Goal: Find specific page/section: Find specific page/section

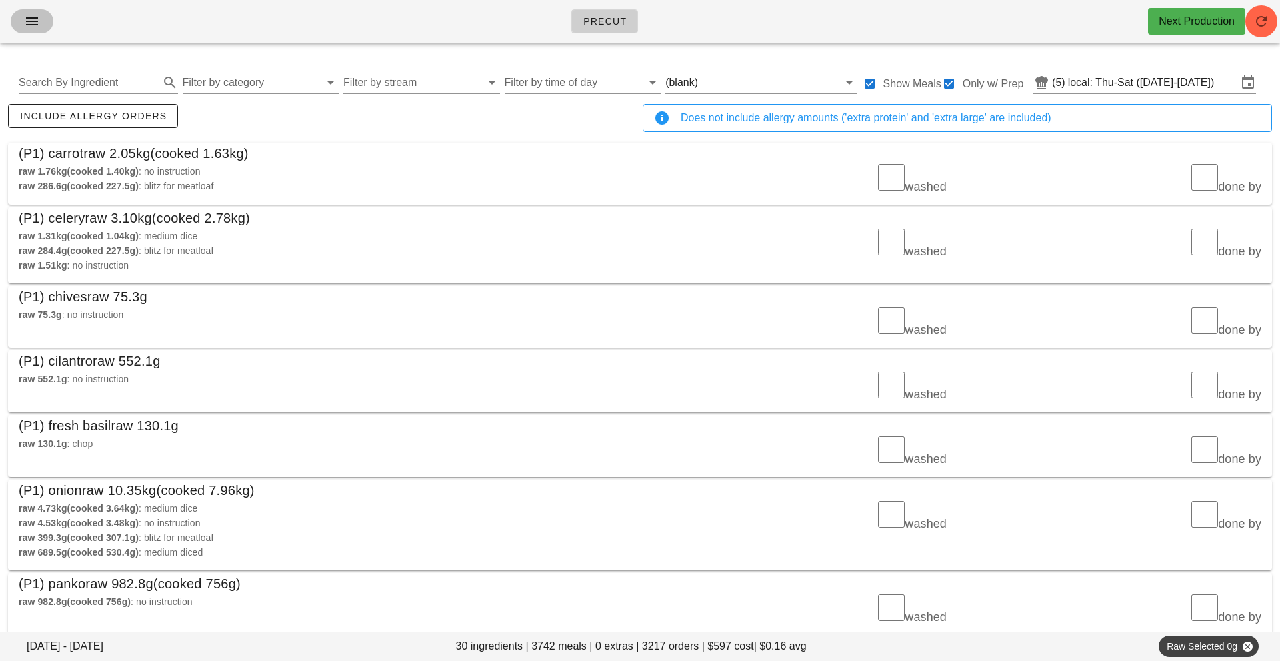
click at [33, 17] on icon "button" at bounding box center [32, 21] width 16 height 16
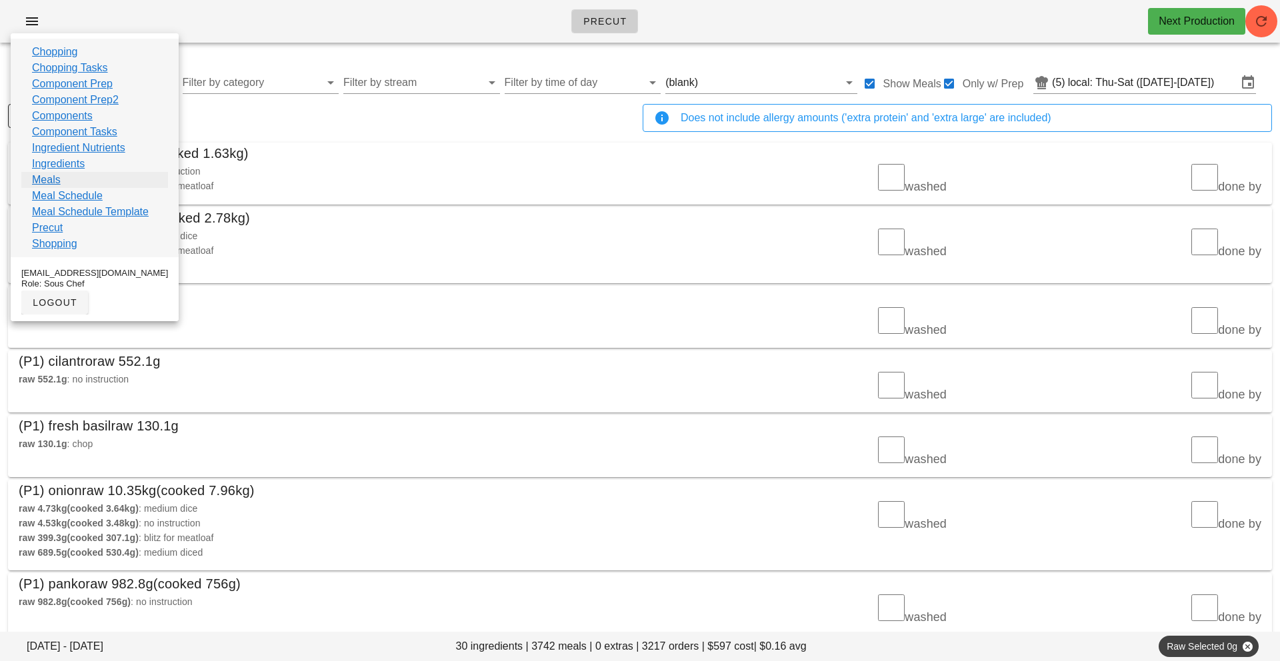
click at [50, 183] on link "Meals" at bounding box center [46, 180] width 29 height 16
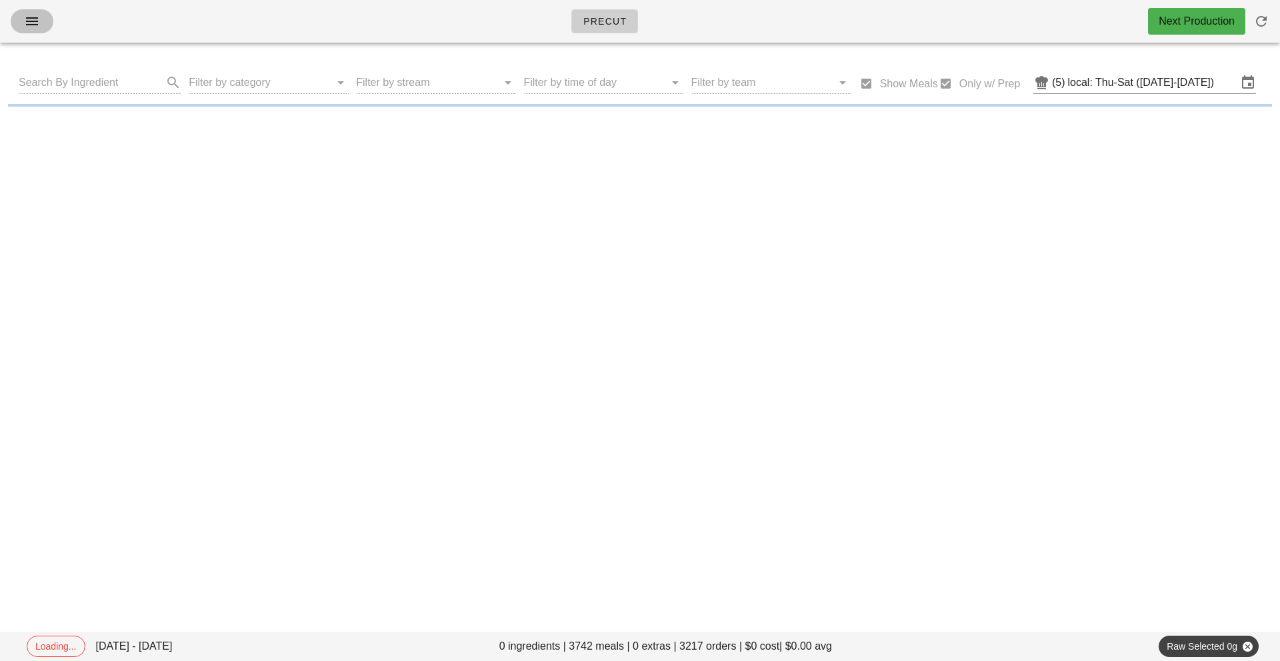
click at [32, 26] on icon "button" at bounding box center [32, 21] width 16 height 16
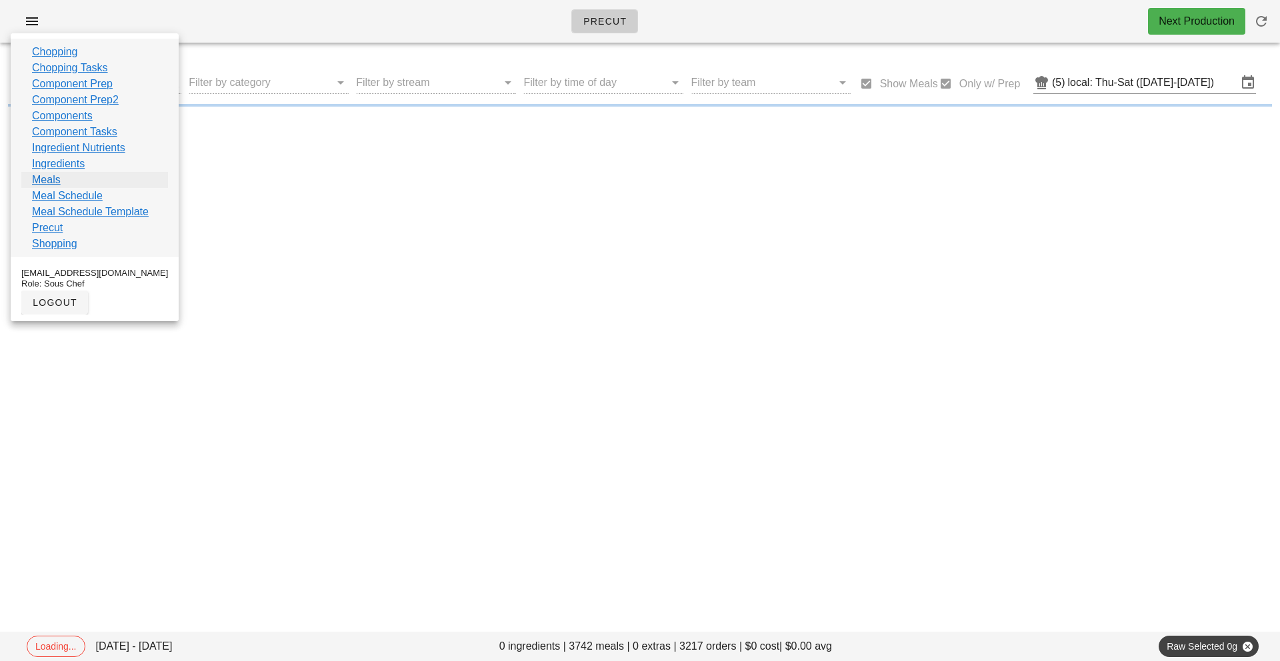
click at [50, 180] on link "Meals" at bounding box center [46, 180] width 29 height 16
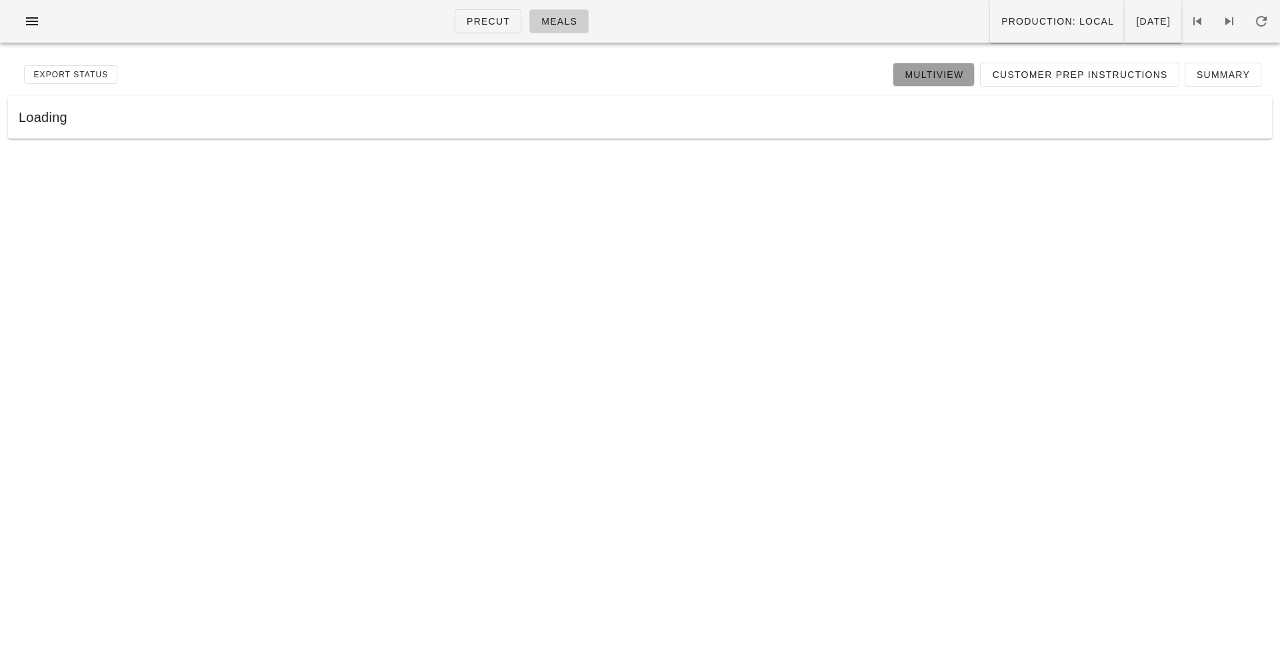
click at [944, 72] on span "Multiview" at bounding box center [933, 74] width 59 height 11
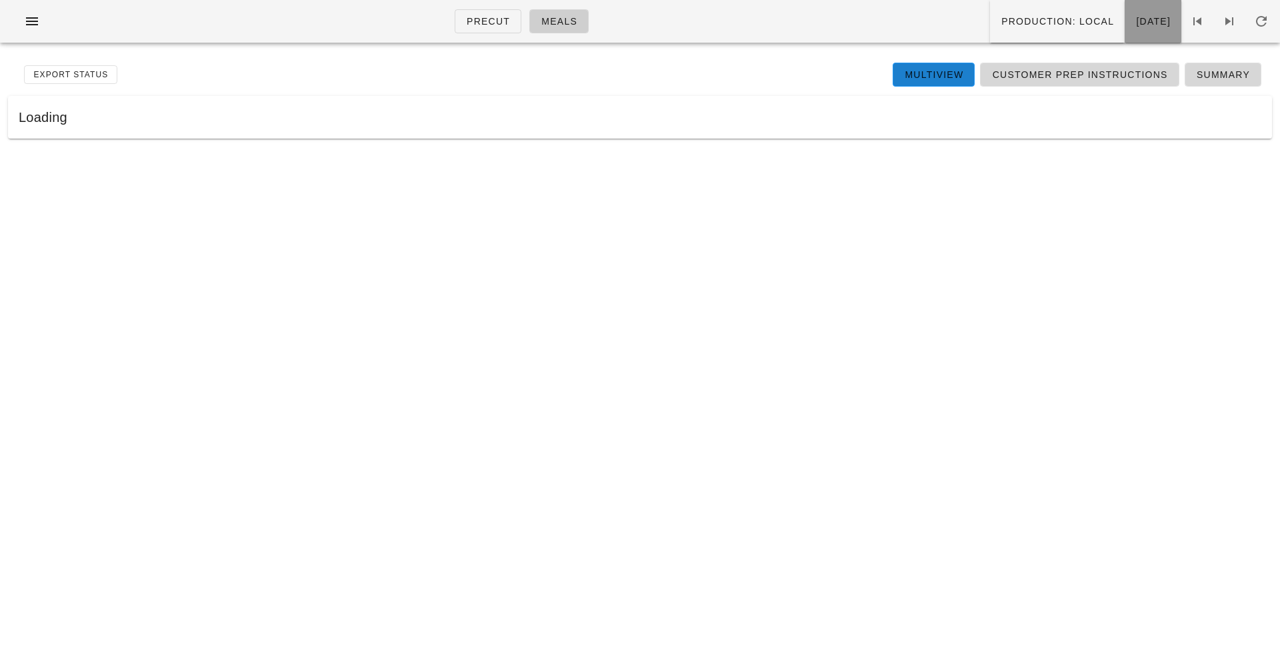
click at [1135, 20] on span "Tuesday Sep 09" at bounding box center [1152, 21] width 35 height 11
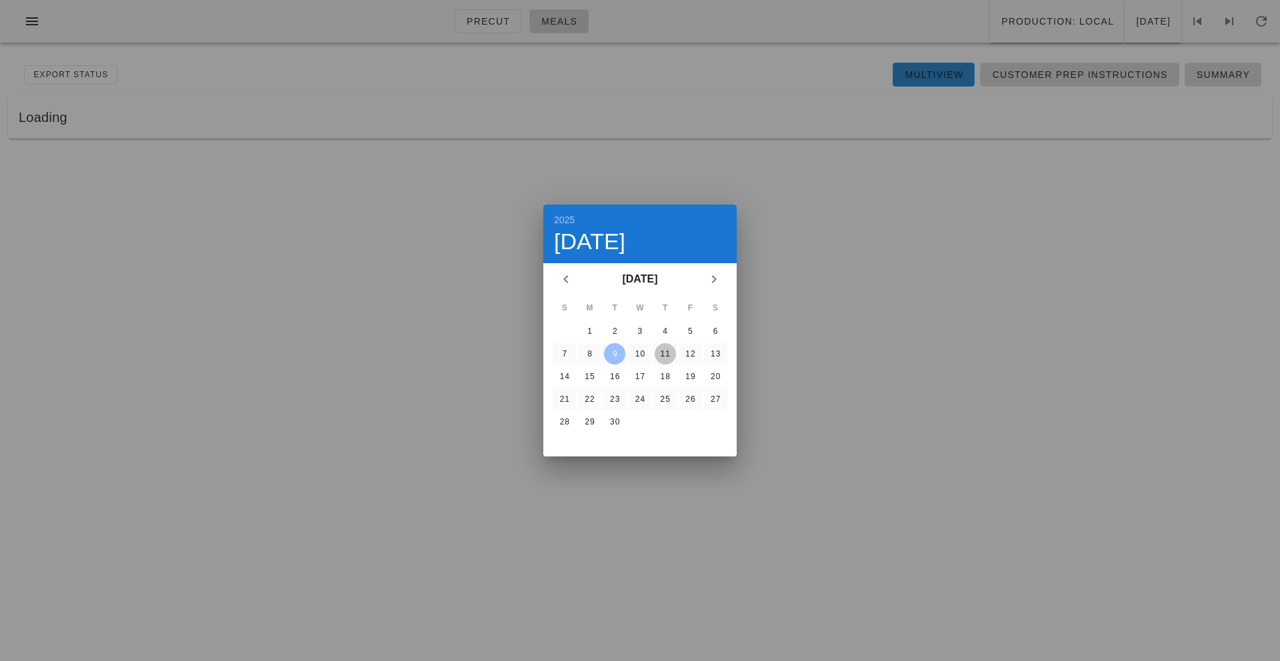
click at [663, 357] on div "11" at bounding box center [665, 353] width 21 height 9
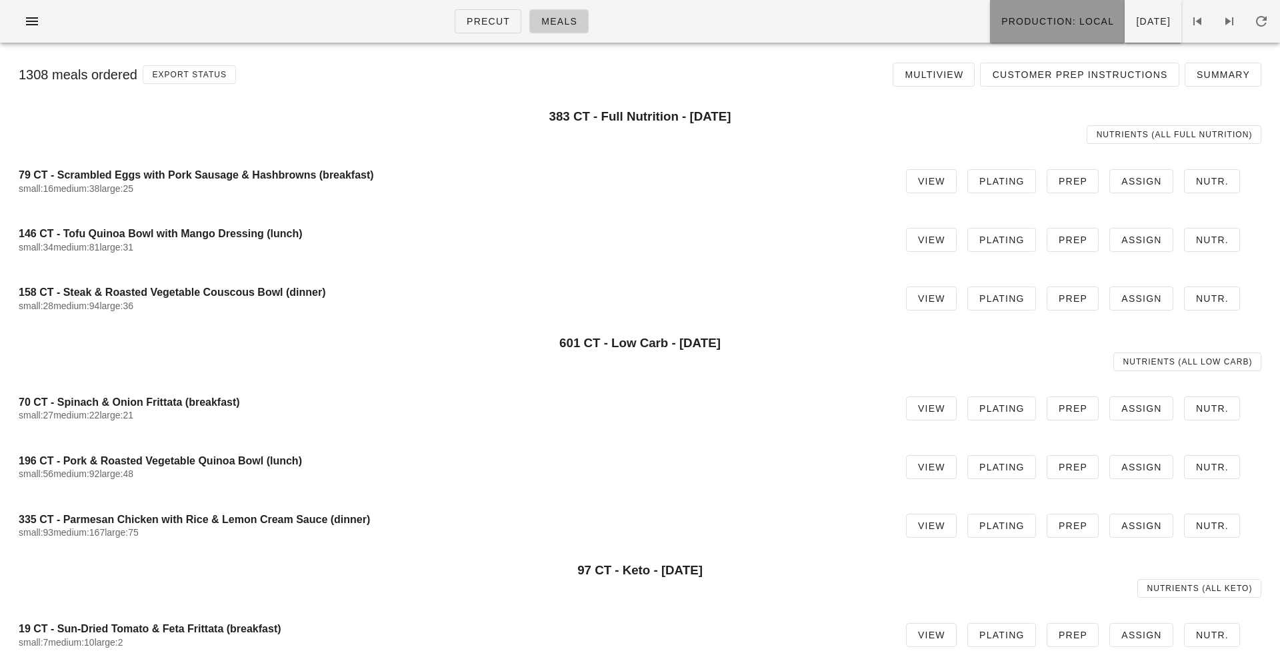
click at [1031, 34] on button "Production: local" at bounding box center [1057, 21] width 135 height 43
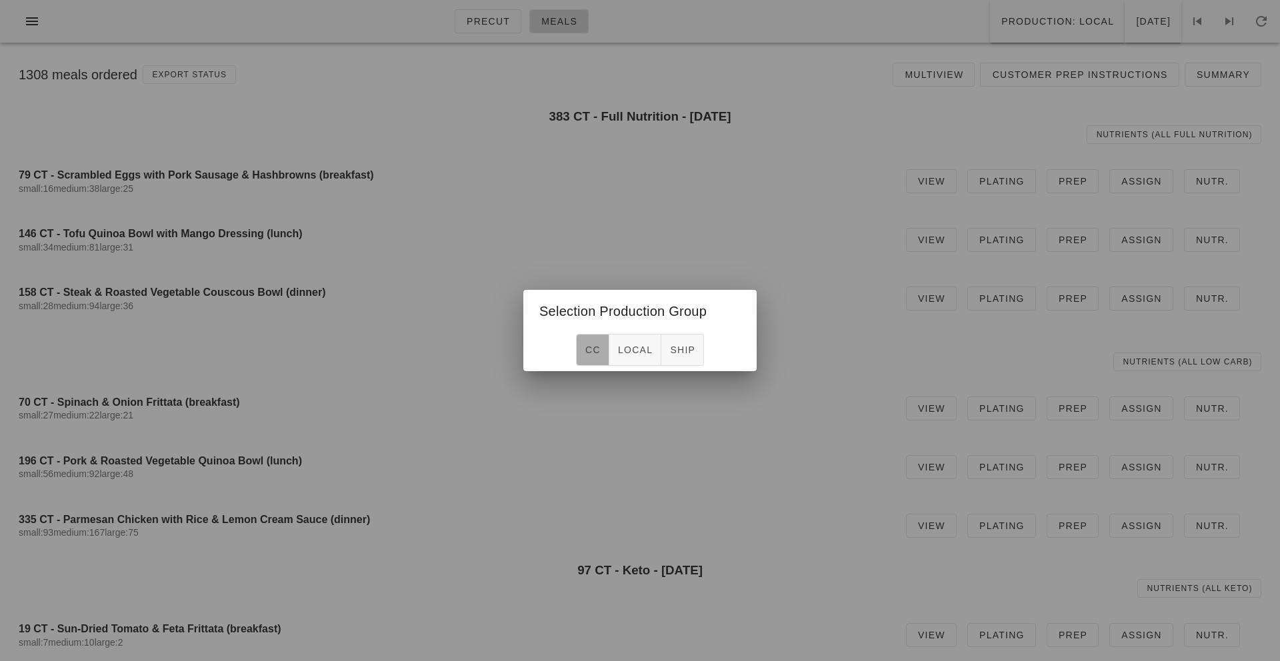
click at [589, 354] on span "CC" at bounding box center [593, 350] width 16 height 11
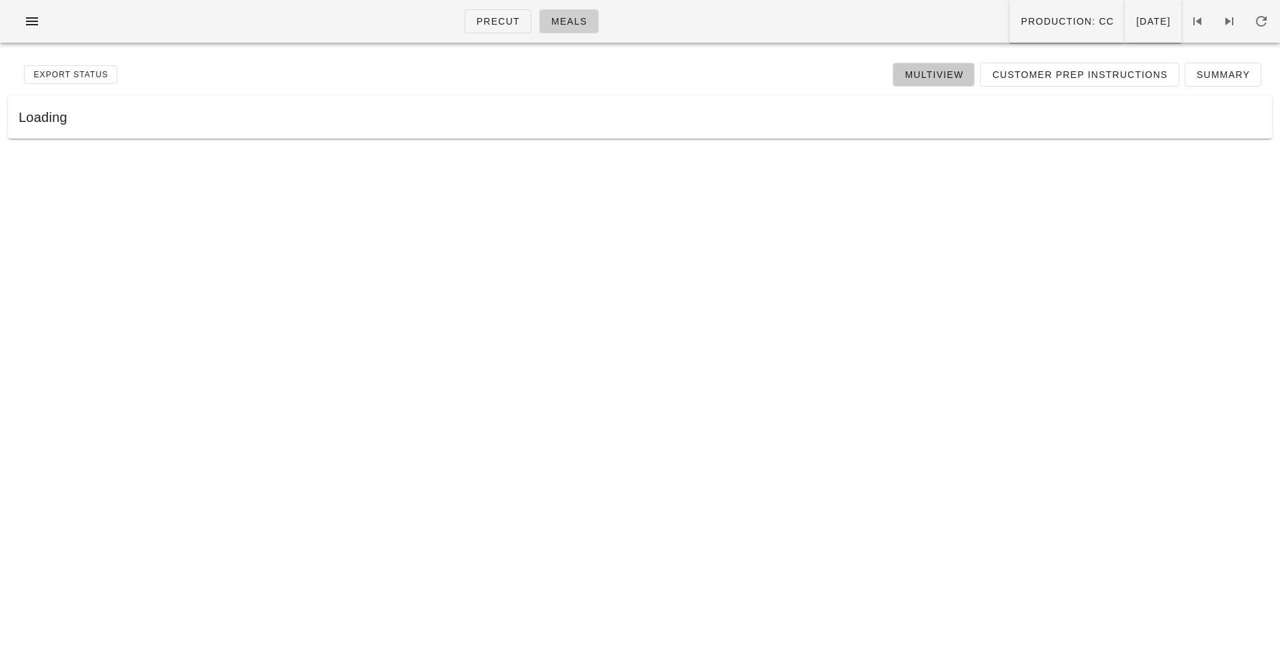
click at [923, 73] on span "Multiview" at bounding box center [933, 74] width 59 height 11
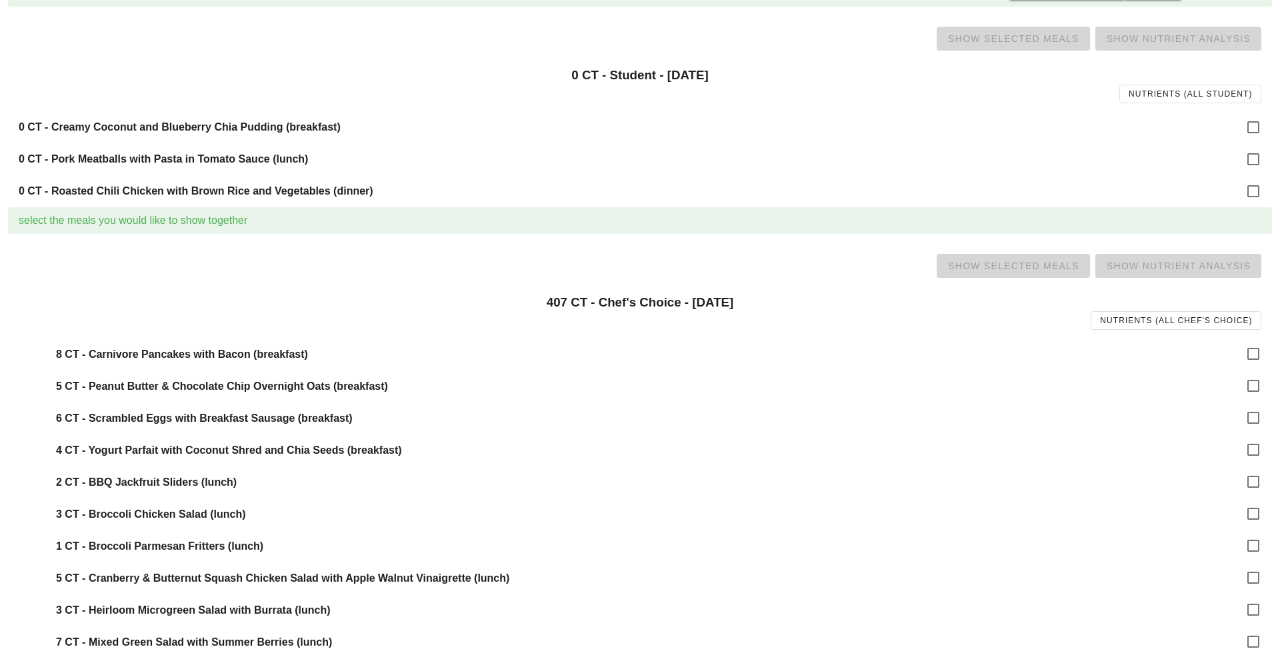
scroll to position [1257, 0]
click at [1256, 611] on div at bounding box center [1253, 609] width 23 height 23
checkbox input "true"
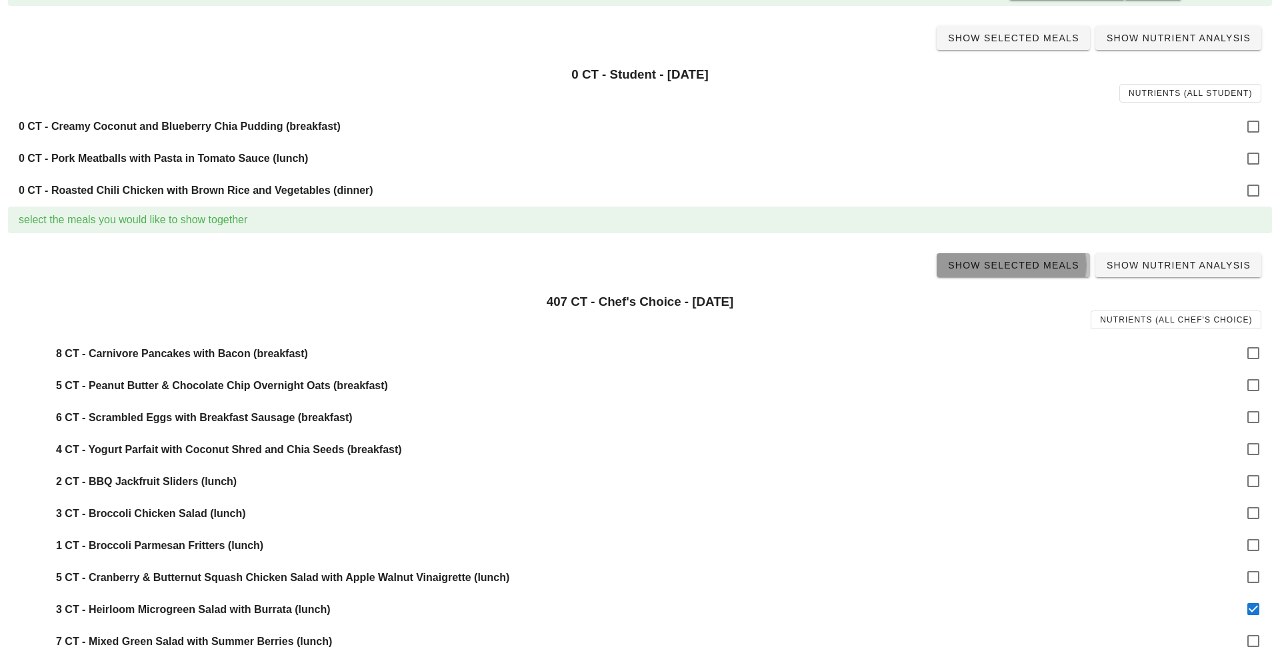
click at [1012, 261] on span "Show Selected Meals" at bounding box center [1013, 265] width 132 height 11
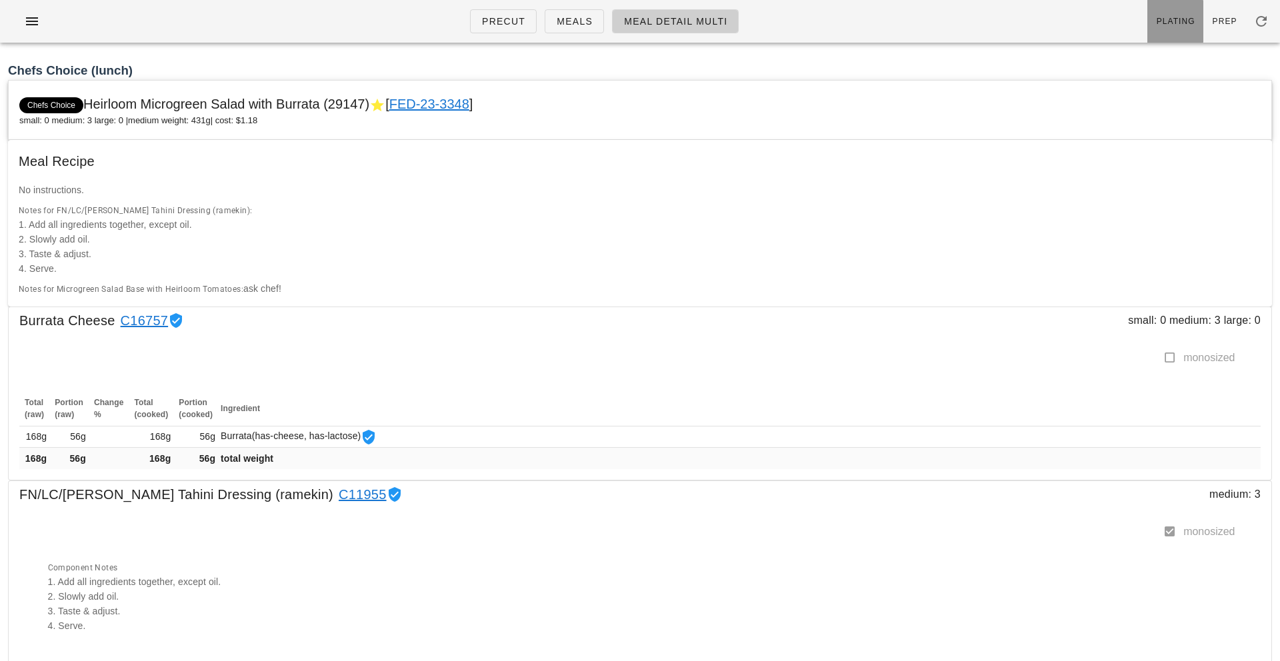
click at [1176, 10] on link "Plating" at bounding box center [1175, 21] width 56 height 43
